Goal: Information Seeking & Learning: Understand process/instructions

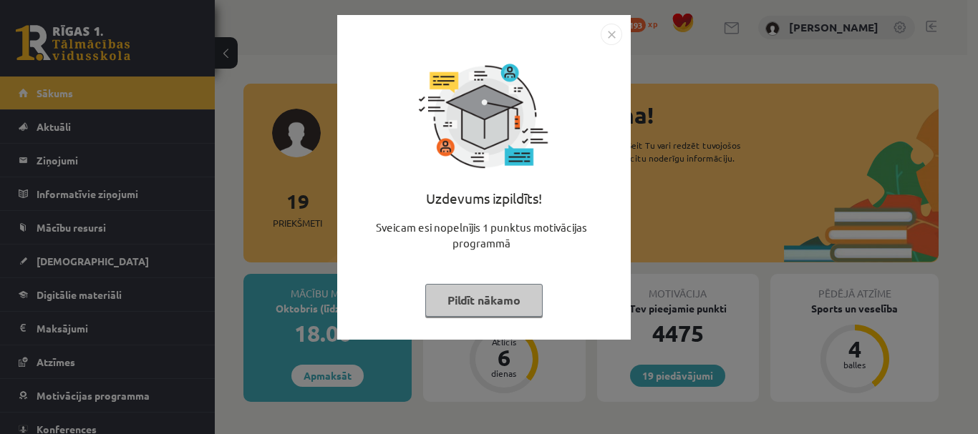
click at [477, 303] on button "Pildīt nākamo" at bounding box center [483, 300] width 117 height 33
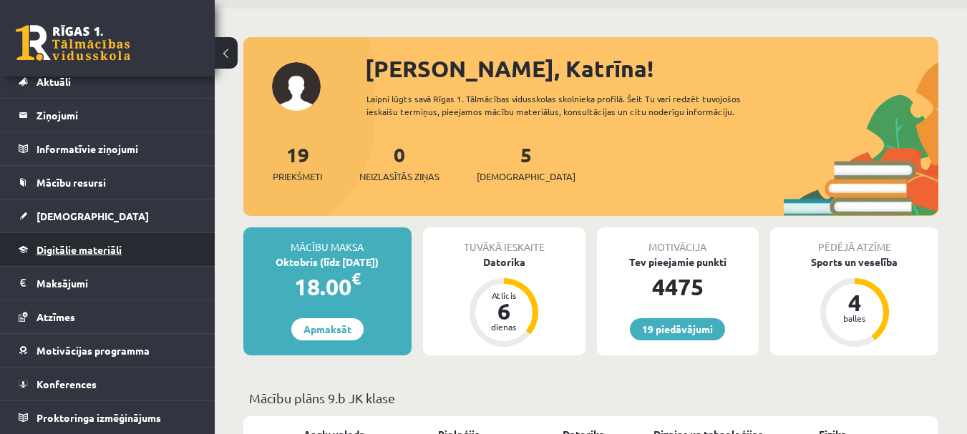
scroll to position [72, 0]
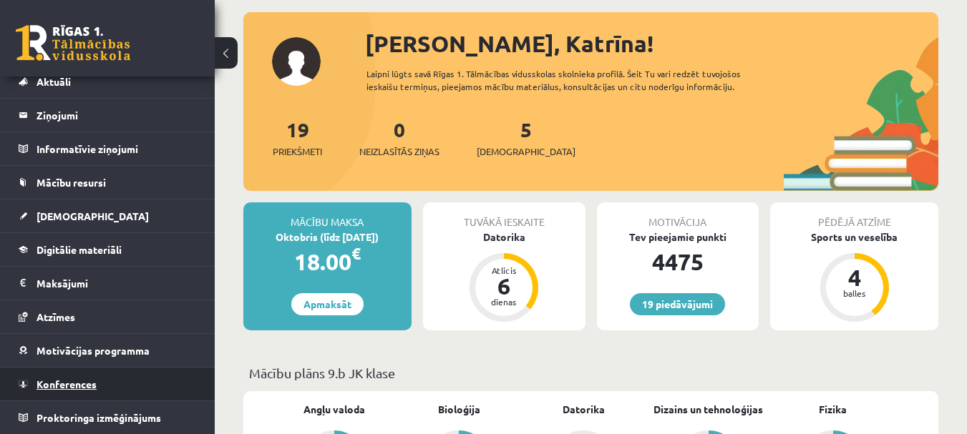
click at [57, 389] on span "Konferences" at bounding box center [66, 384] width 60 height 13
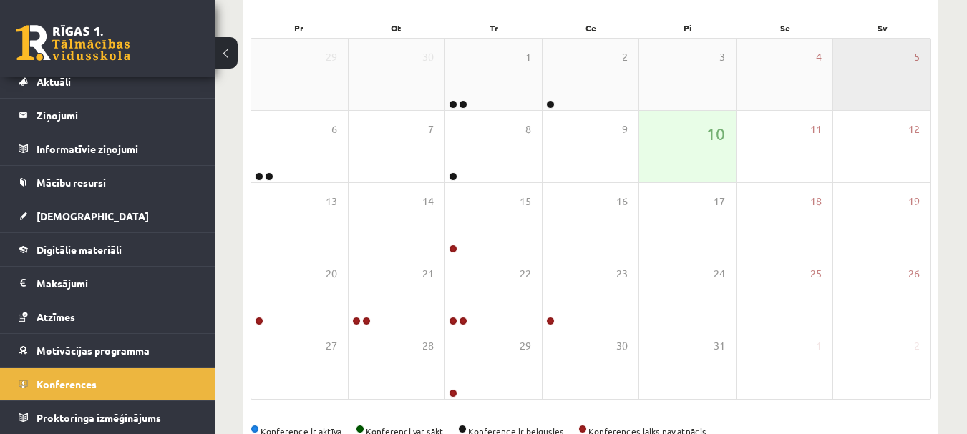
scroll to position [250, 0]
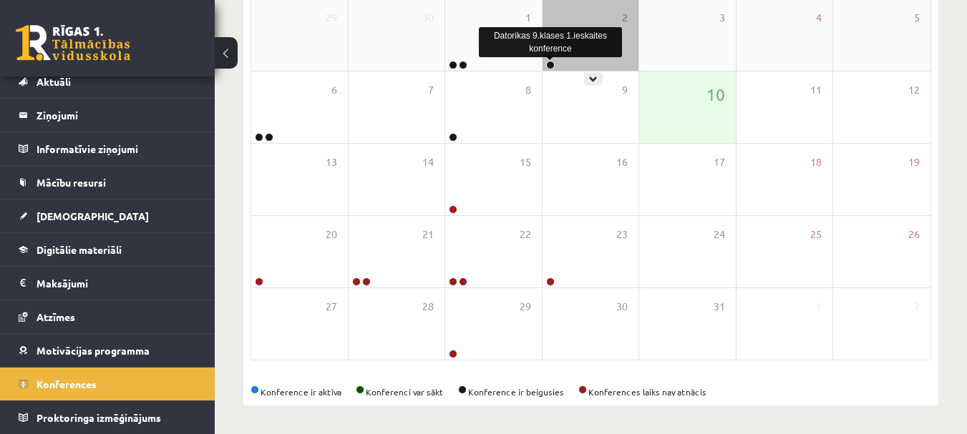
click at [552, 67] on link at bounding box center [550, 65] width 9 height 9
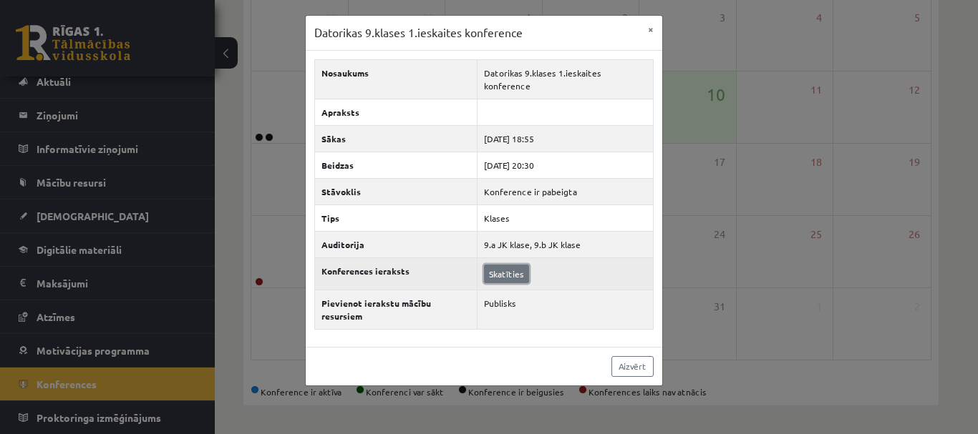
click at [506, 265] on link "Skatīties" at bounding box center [506, 274] width 45 height 19
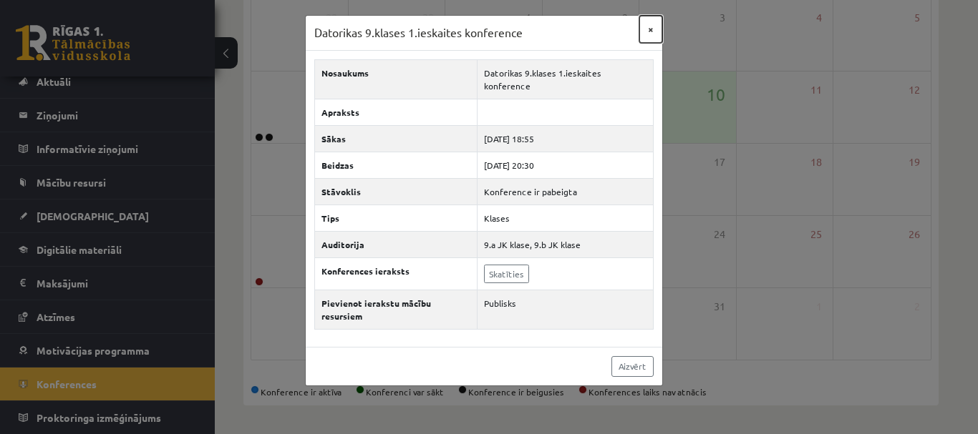
click at [653, 29] on button "×" at bounding box center [650, 29] width 23 height 27
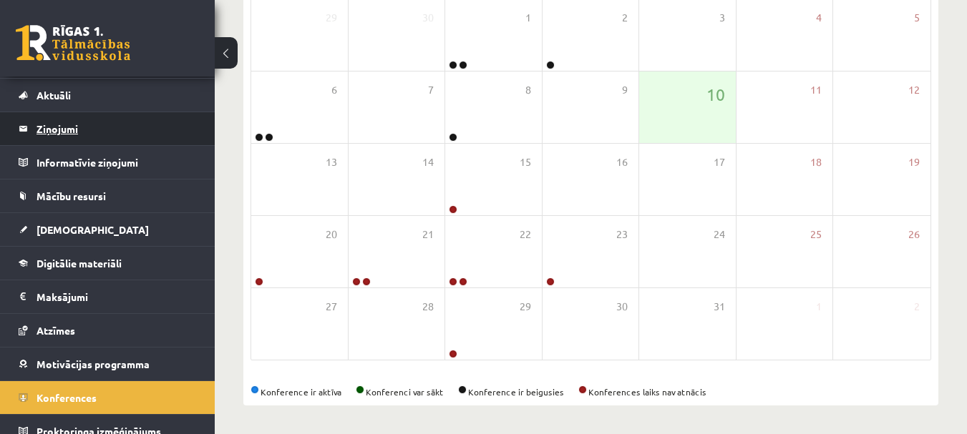
scroll to position [45, 0]
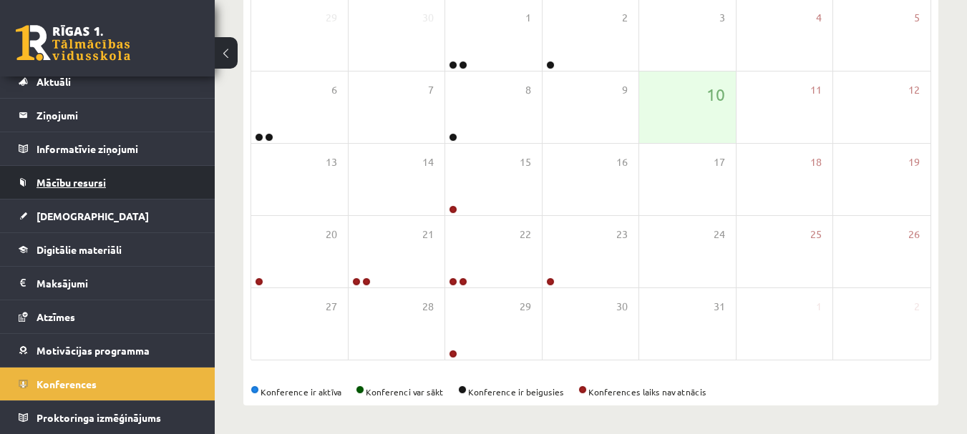
click at [93, 188] on span "Mācību resursi" at bounding box center [70, 182] width 69 height 13
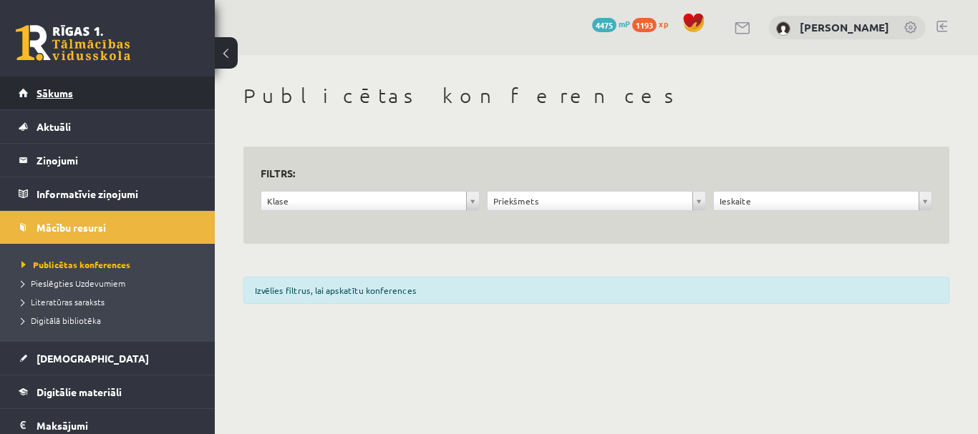
click at [76, 92] on link "Sākums" at bounding box center [108, 93] width 178 height 33
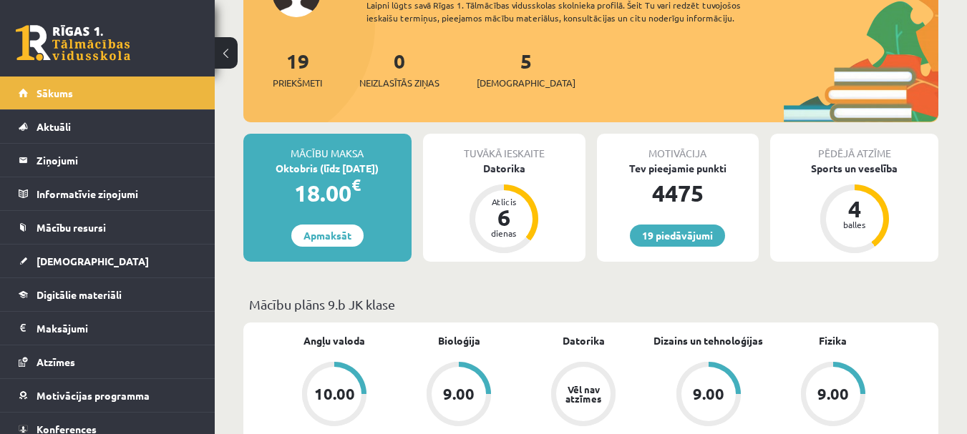
scroll to position [143, 0]
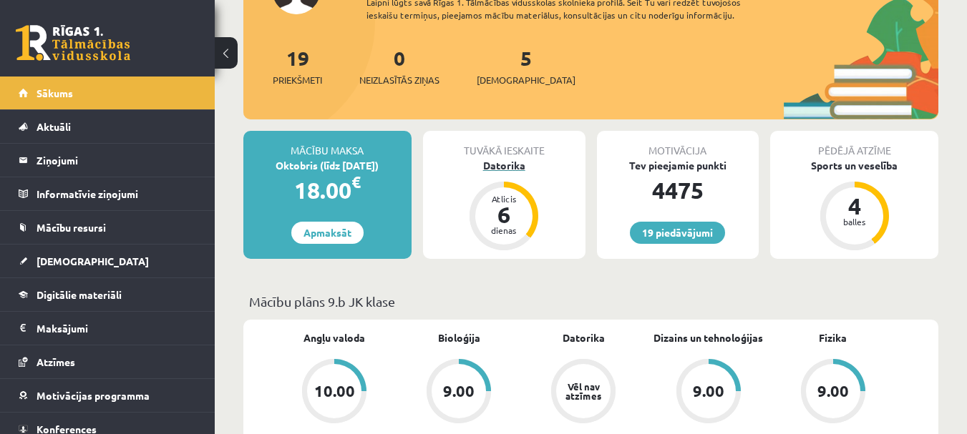
click at [508, 165] on div "Datorika" at bounding box center [504, 165] width 162 height 15
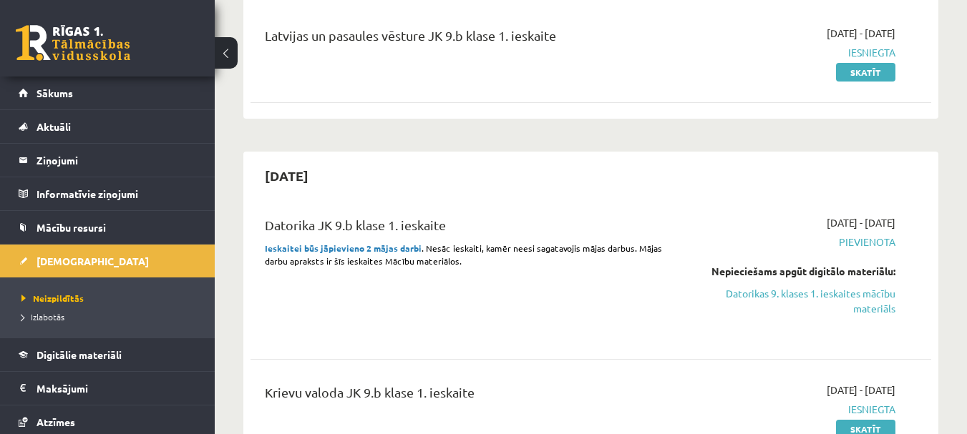
scroll to position [215, 0]
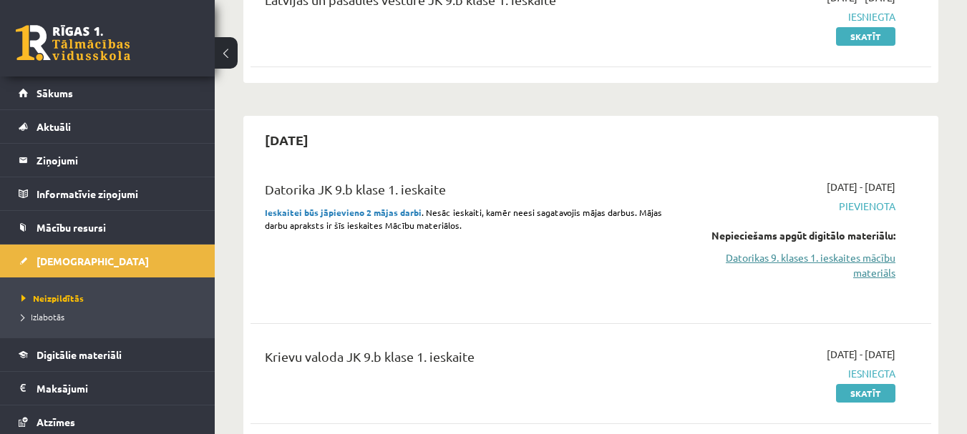
click at [880, 263] on link "Datorikas 9. klases 1. ieskaites mācību materiāls" at bounding box center [797, 265] width 196 height 30
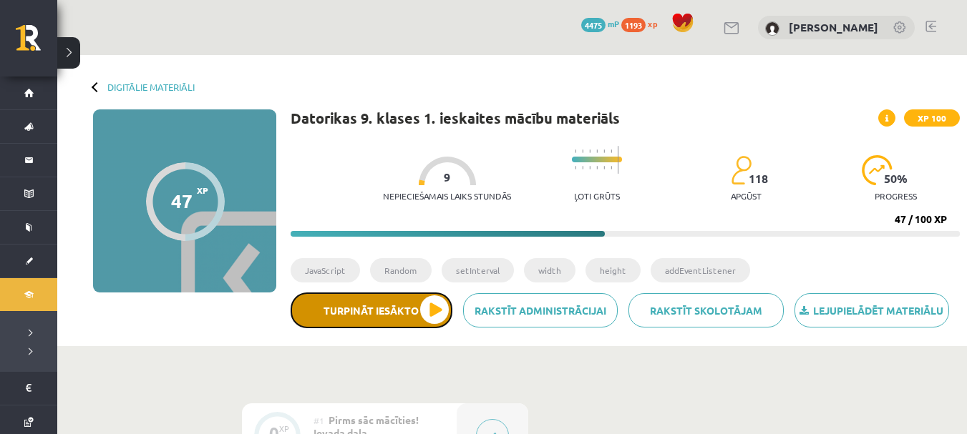
click at [431, 306] on button "Turpināt iesākto" at bounding box center [372, 311] width 162 height 36
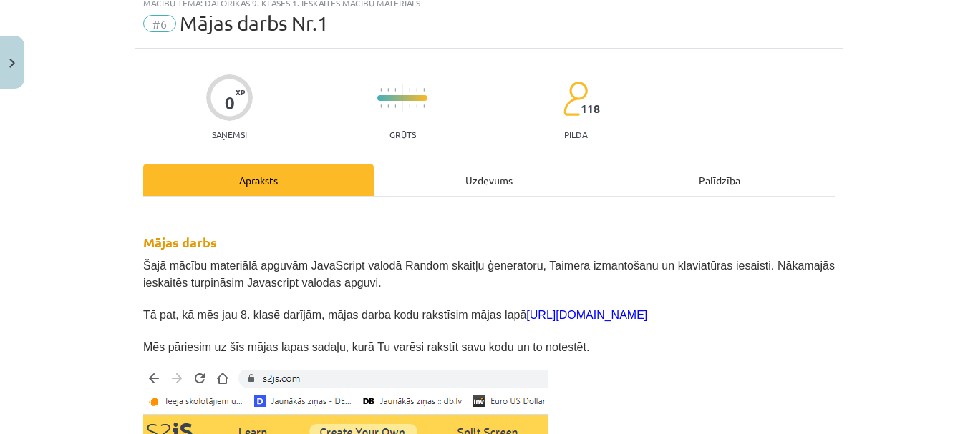
scroll to position [72, 0]
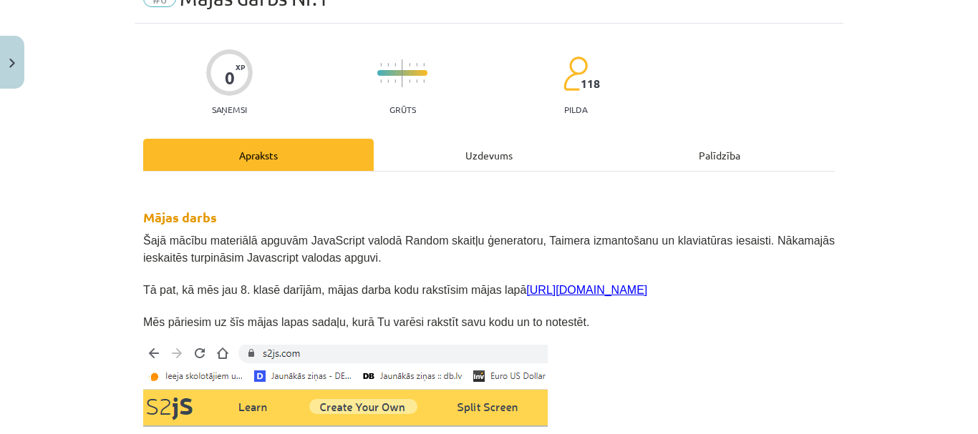
click at [526, 293] on link "[URL][DOMAIN_NAME]" at bounding box center [586, 290] width 121 height 12
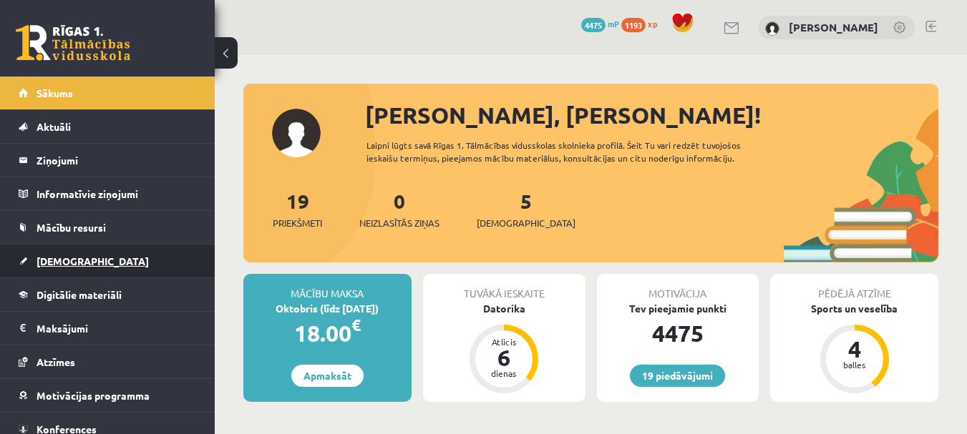
click at [57, 262] on span "[DEMOGRAPHIC_DATA]" at bounding box center [92, 261] width 112 height 13
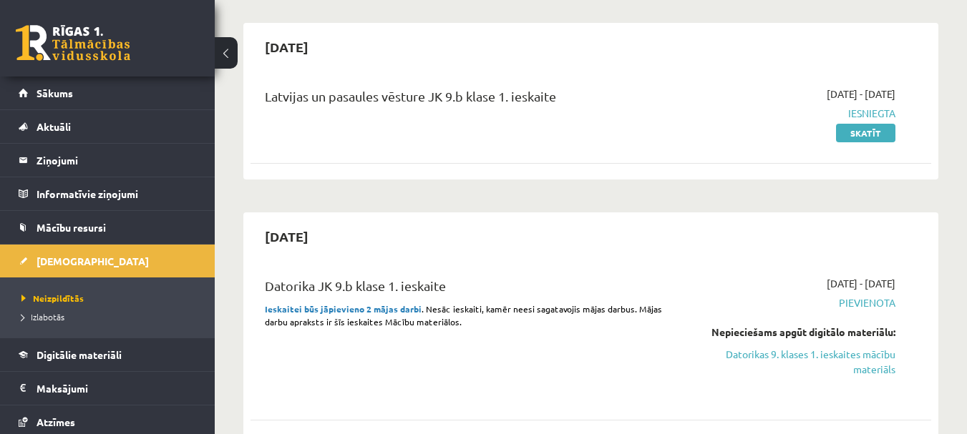
scroll to position [143, 0]
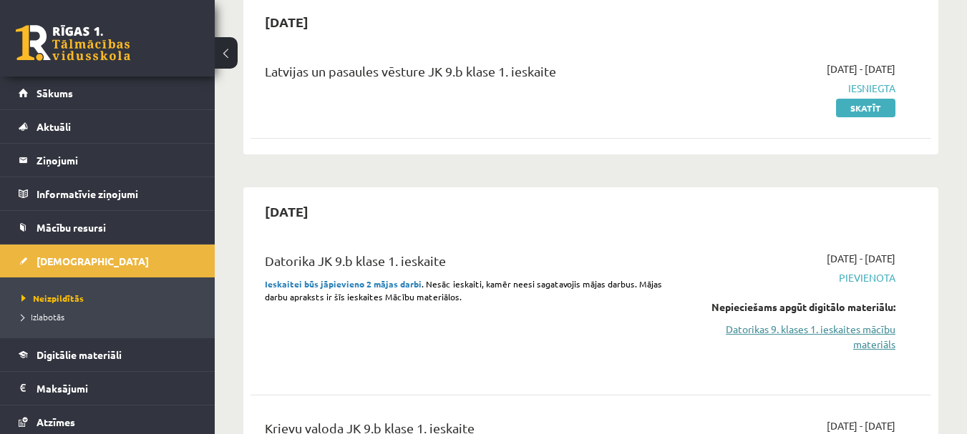
click at [872, 332] on link "Datorikas 9. klases 1. ieskaites mācību materiāls" at bounding box center [797, 337] width 196 height 30
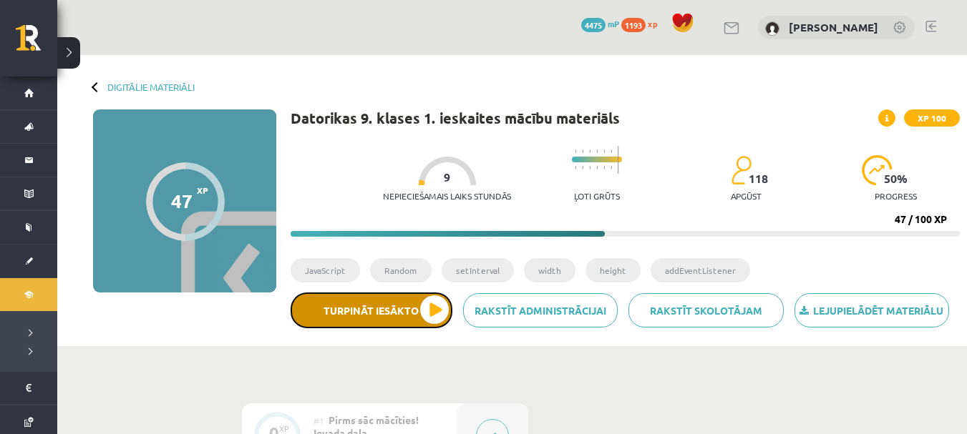
click at [432, 306] on button "Turpināt iesākto" at bounding box center [372, 311] width 162 height 36
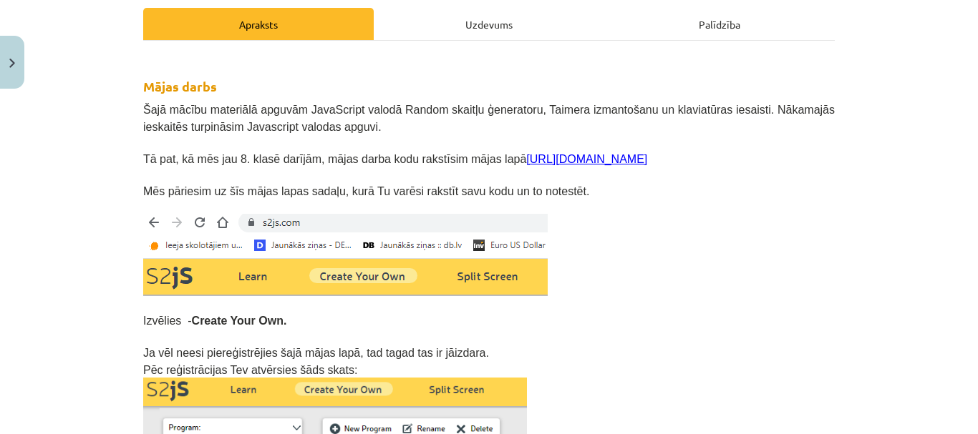
scroll to position [215, 0]
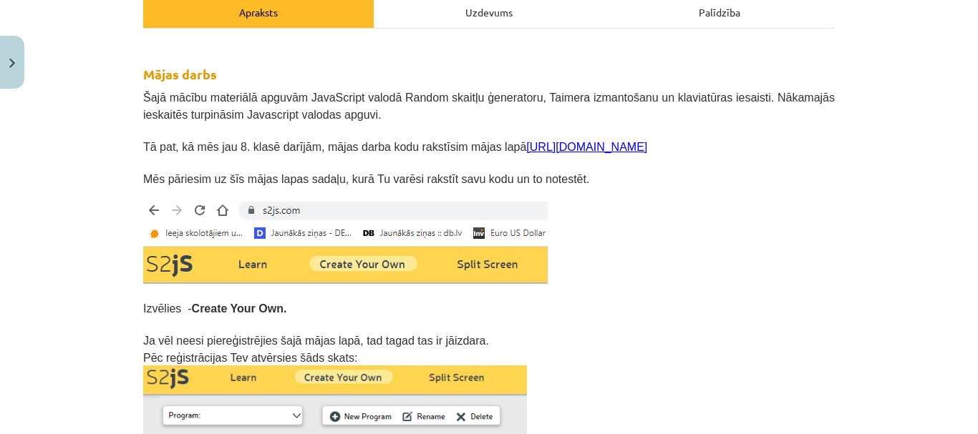
click at [495, 9] on div "Uzdevums" at bounding box center [489, 12] width 230 height 32
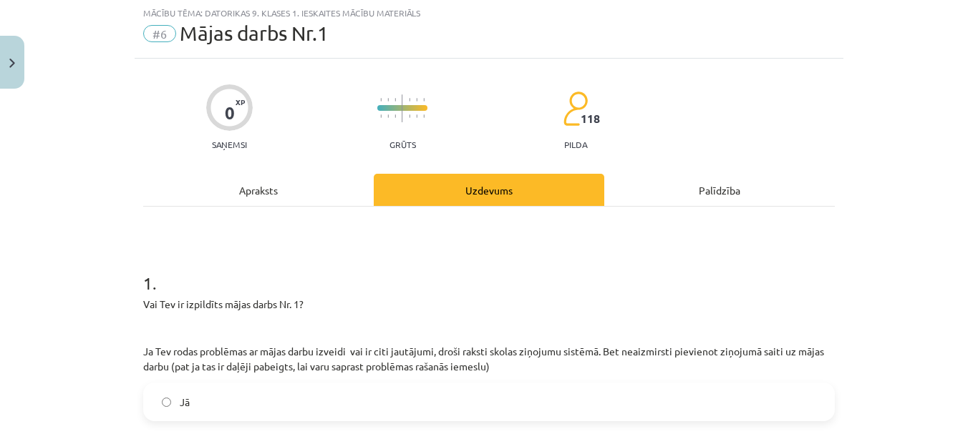
scroll to position [36, 0]
click at [256, 185] on div "Apraksts" at bounding box center [258, 191] width 230 height 32
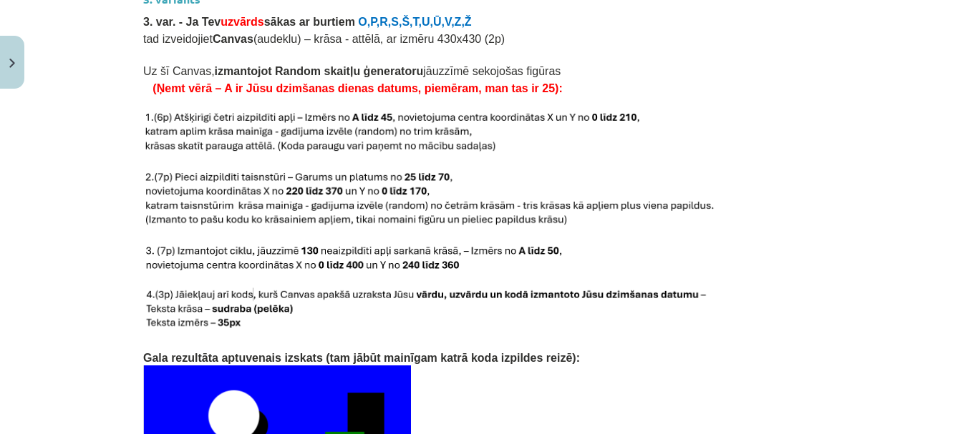
scroll to position [2782, 0]
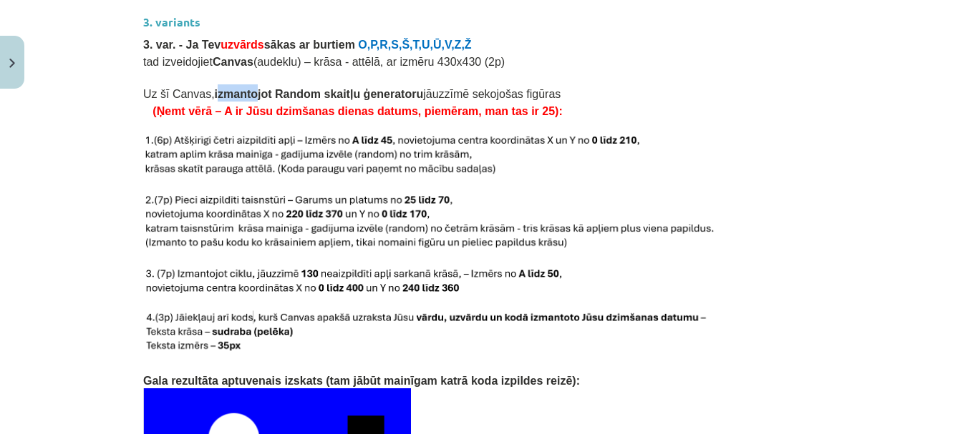
drag, startPoint x: 202, startPoint y: 74, endPoint x: 237, endPoint y: 75, distance: 35.1
click at [237, 88] on b "izmantojot Random skaitļu ģeneratoru" at bounding box center [319, 94] width 209 height 12
click at [223, 88] on b "izmantojot Random skaitļu ģeneratoru" at bounding box center [319, 94] width 209 height 12
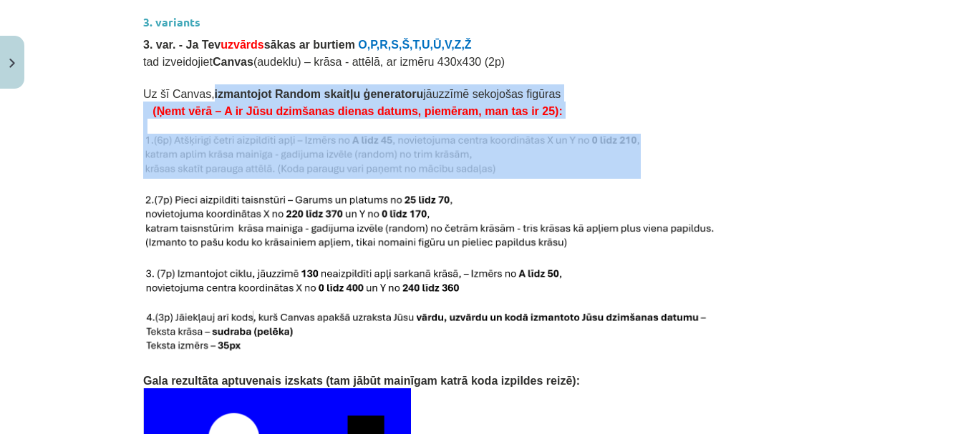
drag, startPoint x: 198, startPoint y: 73, endPoint x: 525, endPoint y: 137, distance: 333.3
copy div "izmantojot Random skaitļu ģeneratoru jāuzzīmē sekojošas figūras (Ņemt vērā – A …"
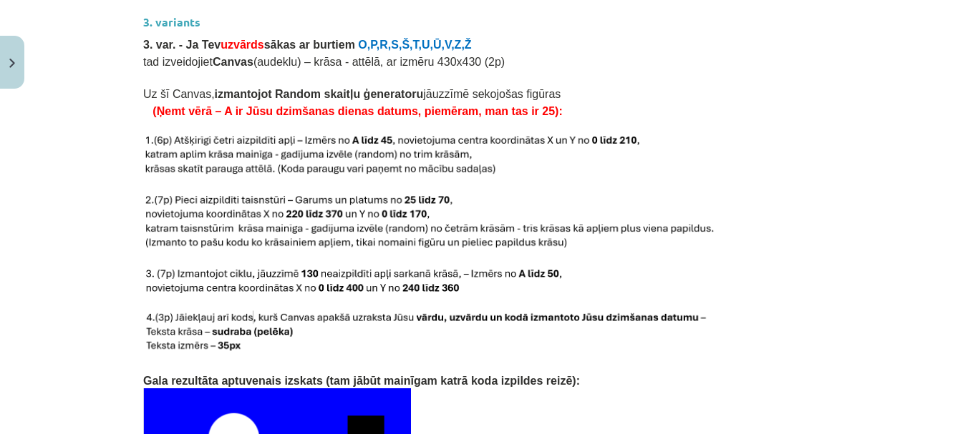
click at [569, 69] on p at bounding box center [488, 76] width 691 height 15
drag, startPoint x: 200, startPoint y: 72, endPoint x: 512, endPoint y: 72, distance: 312.0
click at [512, 84] on p "Uz šī Canvas, izmantojot Random skaitļu ģeneratoru jāuzzīmē sekojošas figūras" at bounding box center [488, 92] width 691 height 17
copy span "izmantojot Random skaitļu ģeneratoru jāuzzīmē sekojošas figūras"
